Goal: Task Accomplishment & Management: Manage account settings

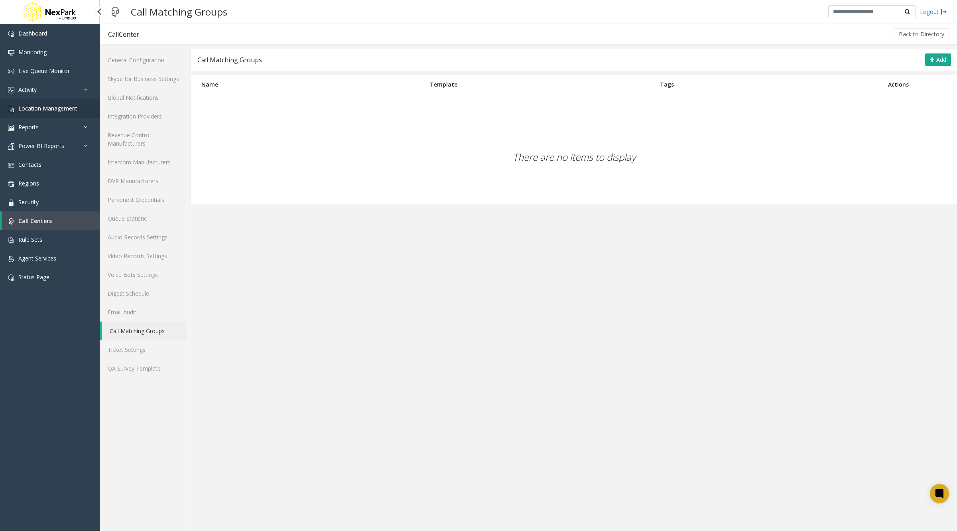
click at [38, 111] on span "Location Management" at bounding box center [47, 109] width 59 height 8
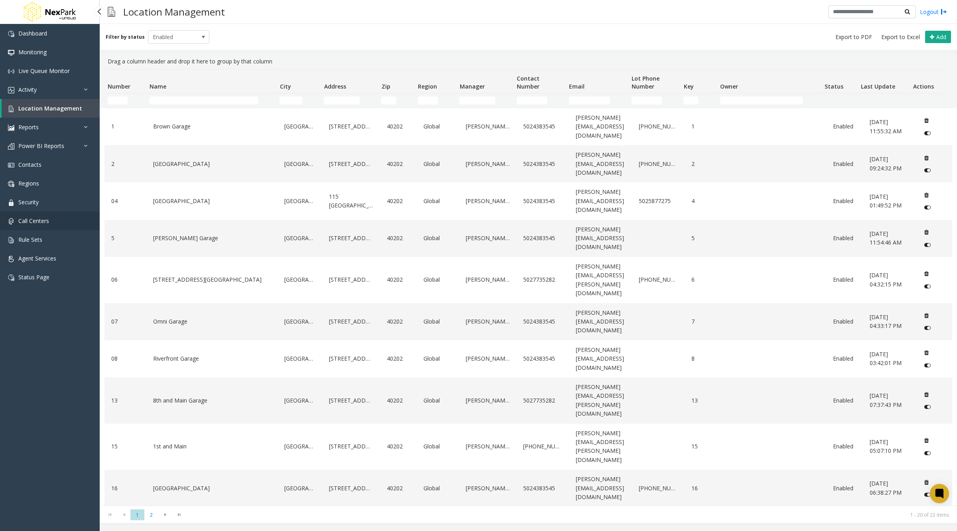
click at [41, 225] on link "Call Centers" at bounding box center [50, 220] width 100 height 19
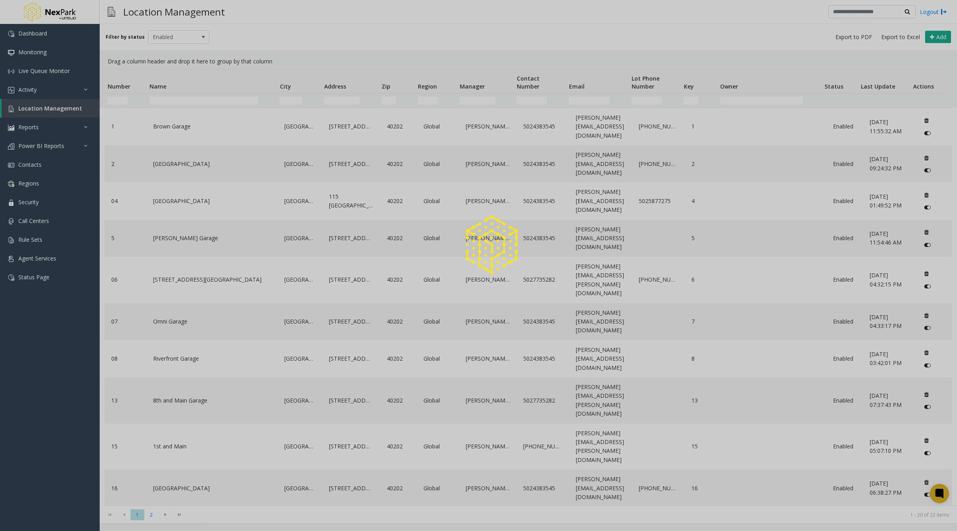
click at [42, 222] on div at bounding box center [478, 265] width 957 height 531
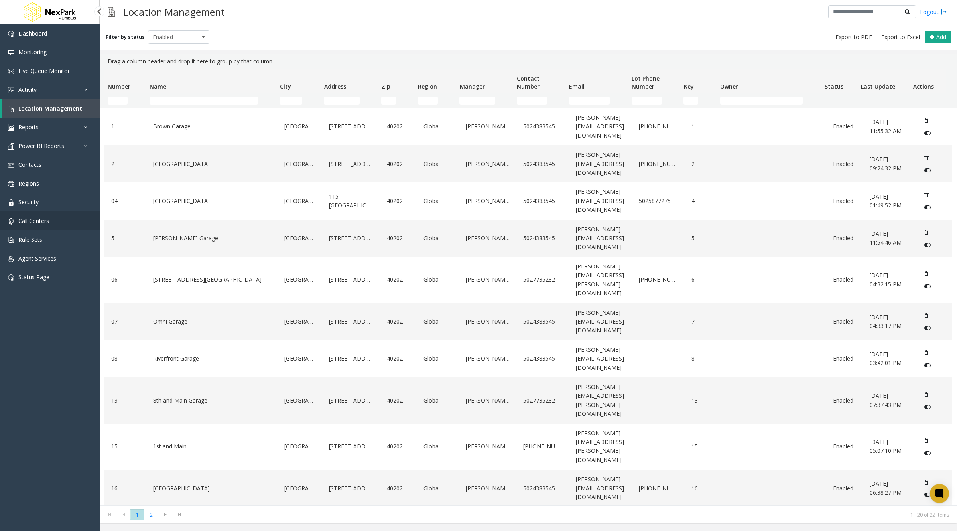
click at [37, 218] on span "Call Centers" at bounding box center [33, 221] width 31 height 8
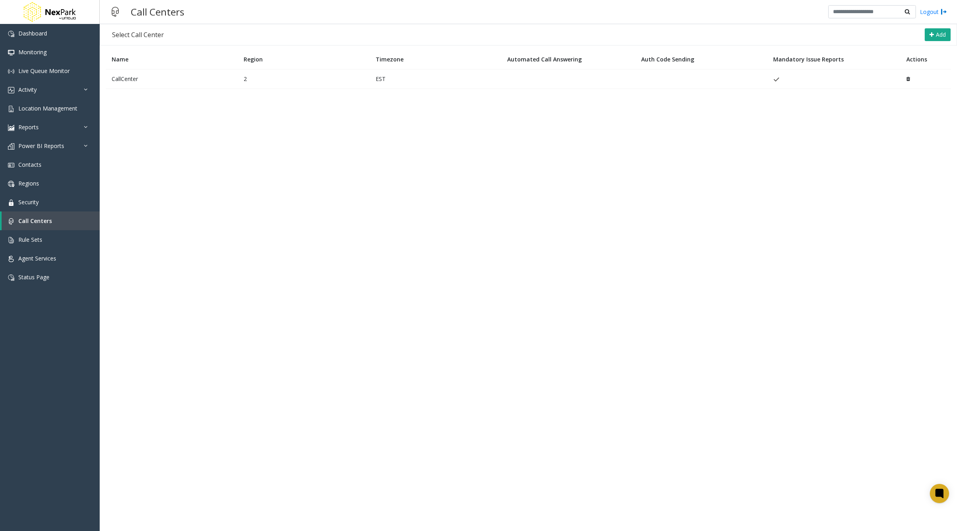
click at [346, 79] on td "2" at bounding box center [304, 79] width 132 height 20
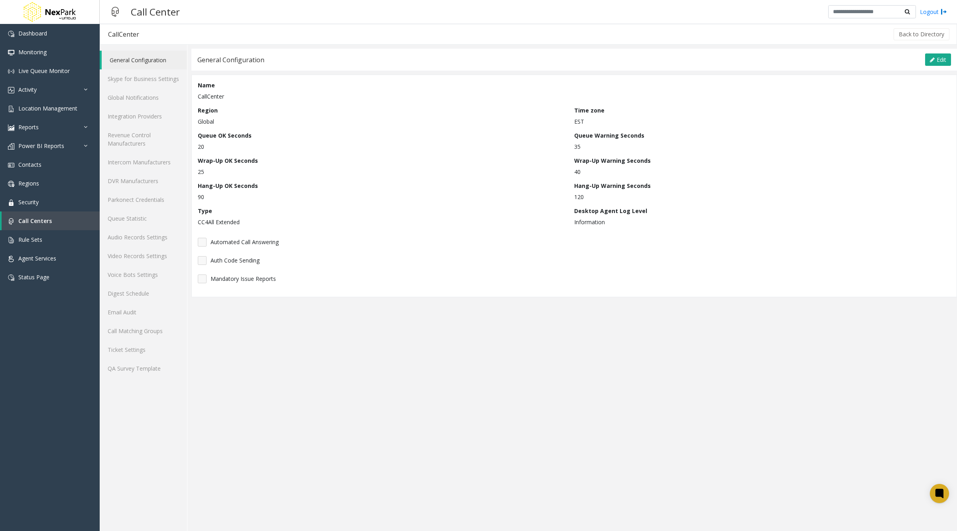
click at [209, 122] on p "Global" at bounding box center [384, 121] width 373 height 8
click at [38, 239] on span "Rule Sets" at bounding box center [30, 240] width 24 height 8
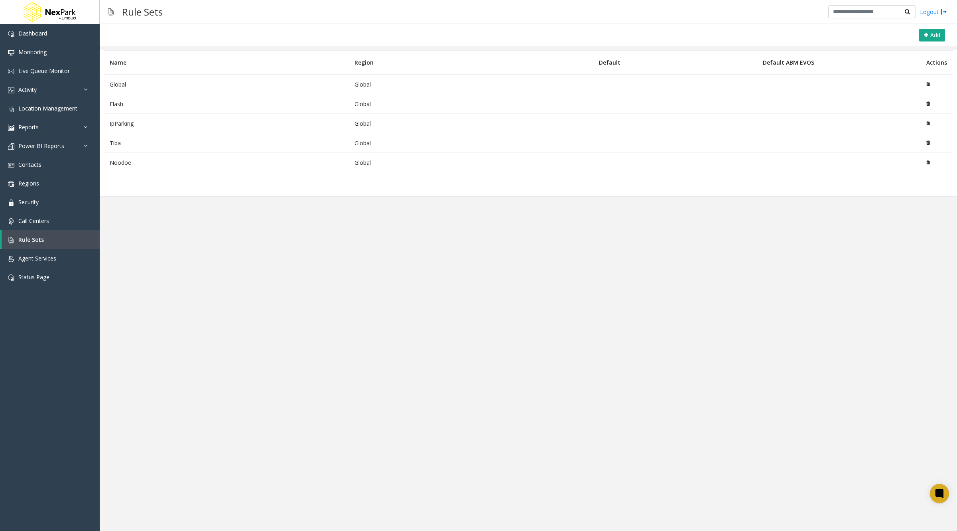
click at [171, 86] on td "Global" at bounding box center [226, 85] width 245 height 20
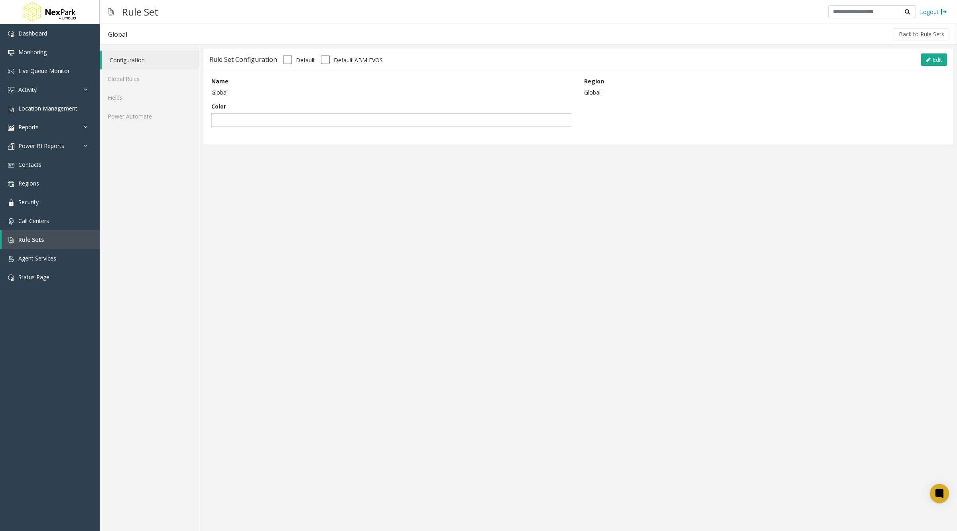
click at [607, 97] on div "Name Global Region Global" at bounding box center [578, 89] width 746 height 25
click at [933, 63] on span "Edit" at bounding box center [938, 60] width 10 height 8
click at [592, 95] on p "Global" at bounding box center [764, 92] width 361 height 8
